Goal: Navigation & Orientation: Find specific page/section

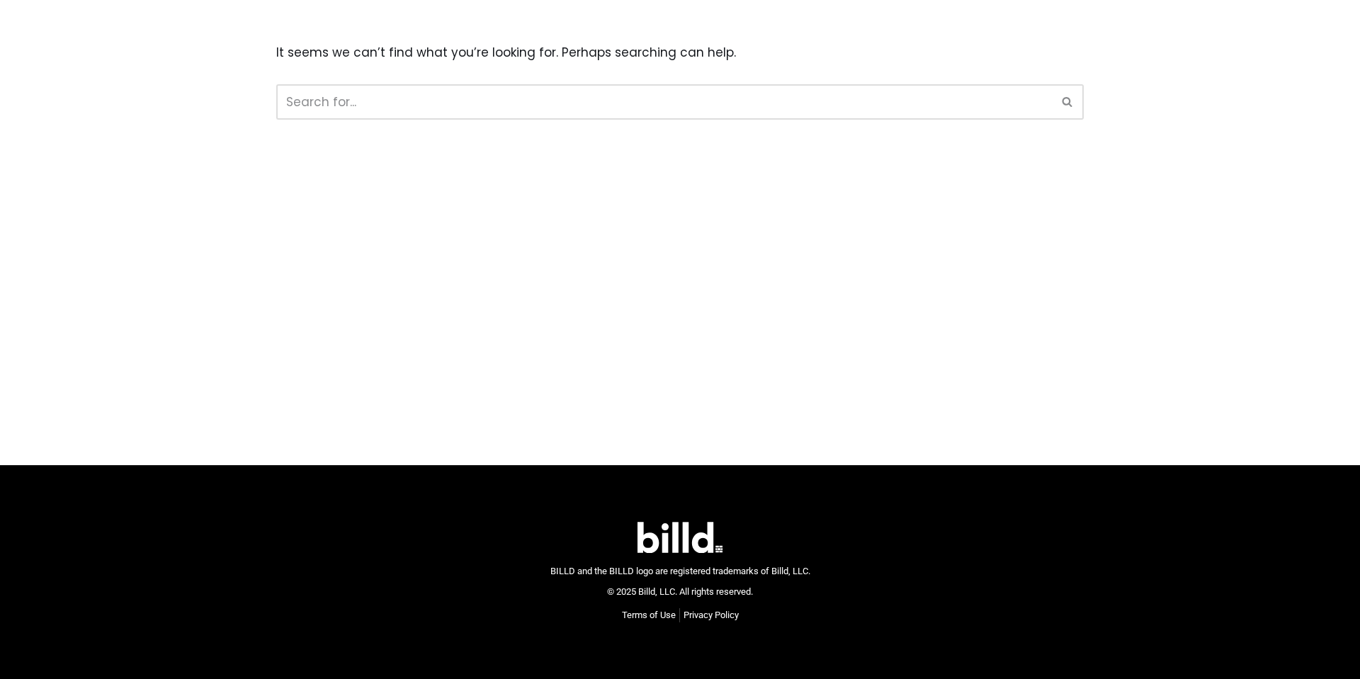
drag, startPoint x: 593, startPoint y: 580, endPoint x: 593, endPoint y: 561, distance: 19.1
click at [593, 576] on div "BILLD and the BILLD logo are registered trademarks of Billd, LLC. © 2025 Billd,…" at bounding box center [680, 580] width 260 height 41
click at [448, 154] on div "It seems we can’t find what you’re looking for. Perhaps searching can help. Sea…" at bounding box center [680, 81] width 828 height 162
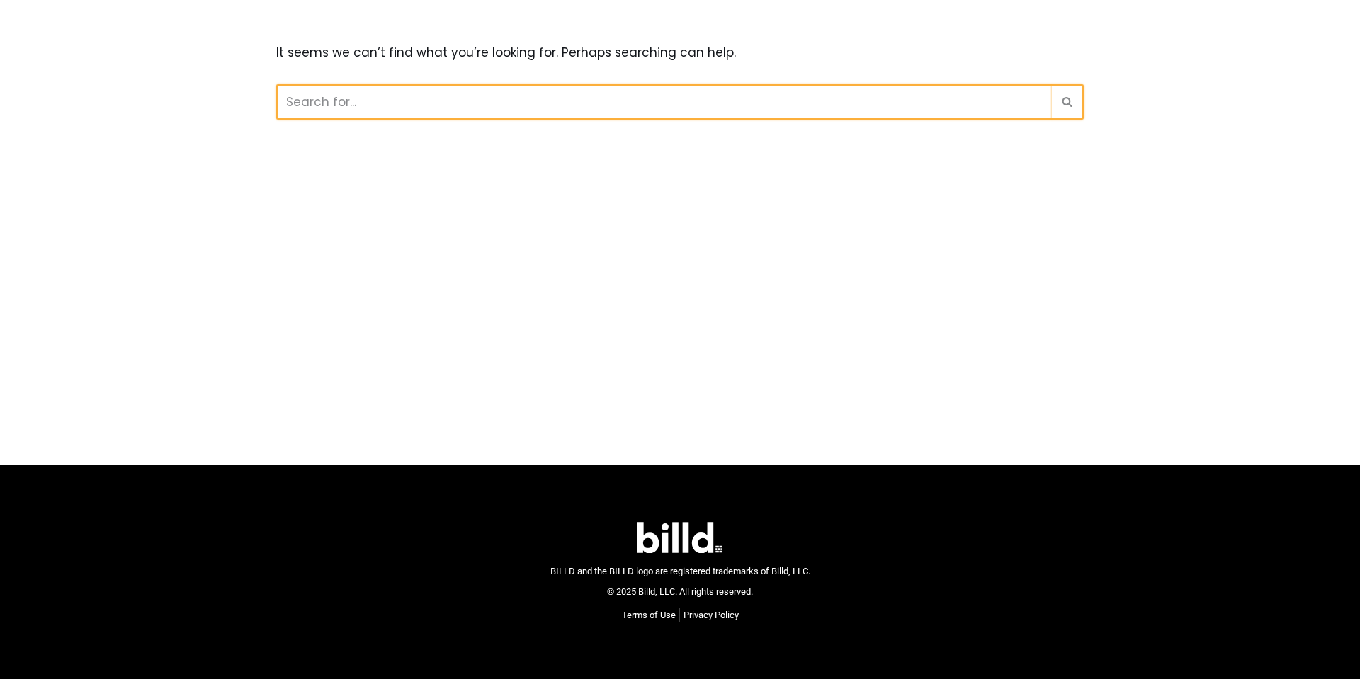
click at [436, 108] on input "Search" at bounding box center [663, 101] width 775 height 35
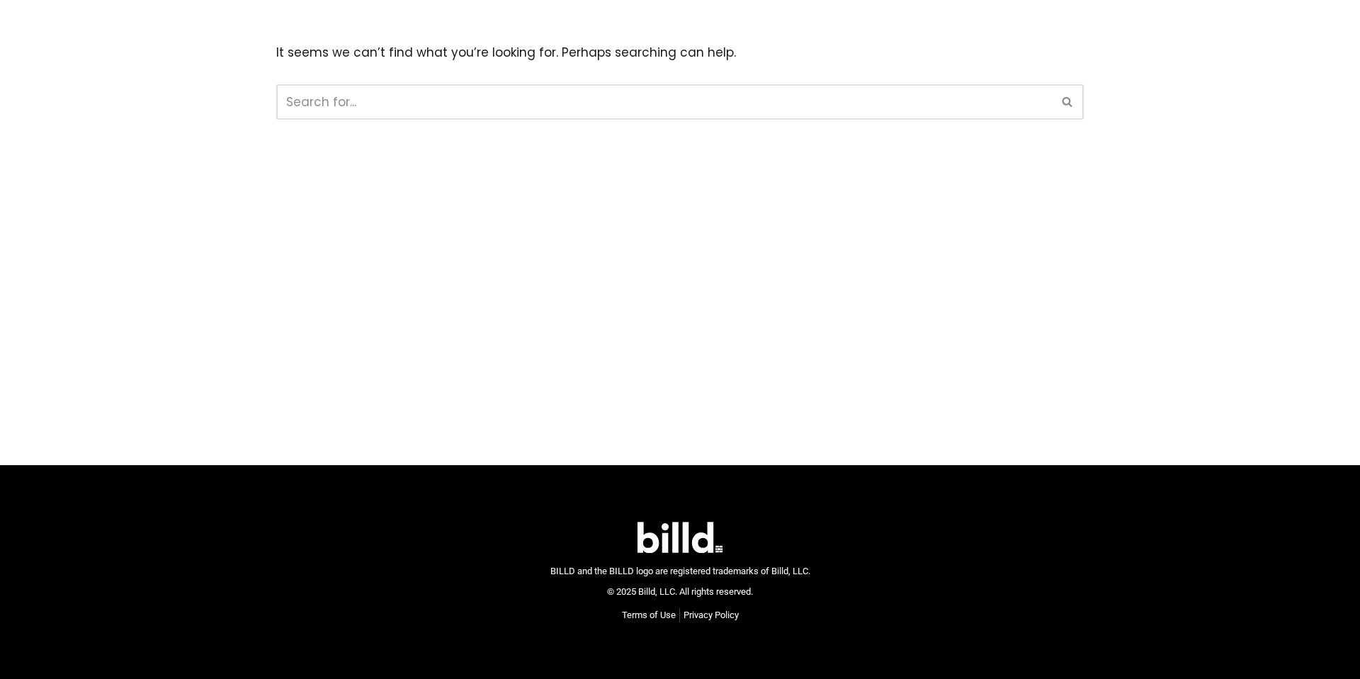
click at [806, 164] on main "It seems we can’t find what you’re looking for. Perhaps searching can help. Sea…" at bounding box center [680, 232] width 1360 height 465
click at [806, 169] on main "It seems we can’t find what you’re looking for. Perhaps searching can help. Sea…" at bounding box center [680, 232] width 1360 height 465
